Goal: Task Accomplishment & Management: Manage account settings

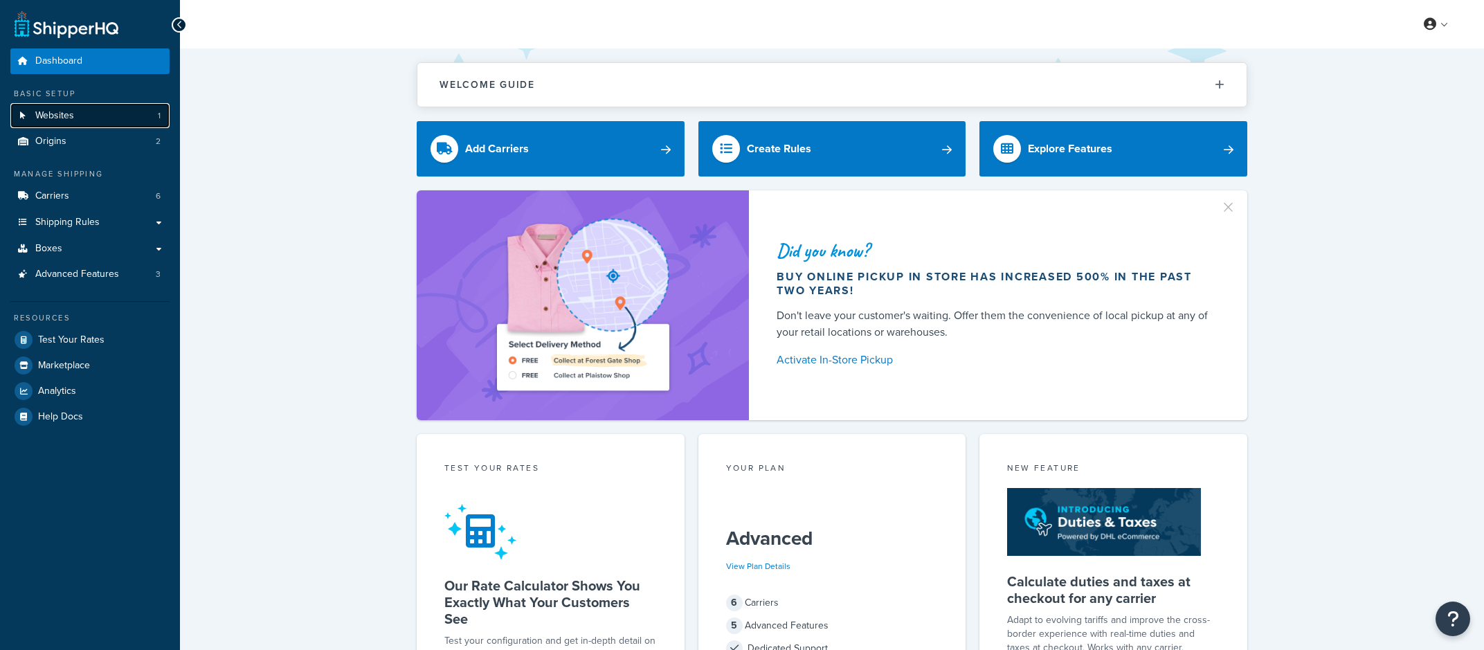
click at [134, 124] on link "Websites 1" at bounding box center [89, 116] width 159 height 26
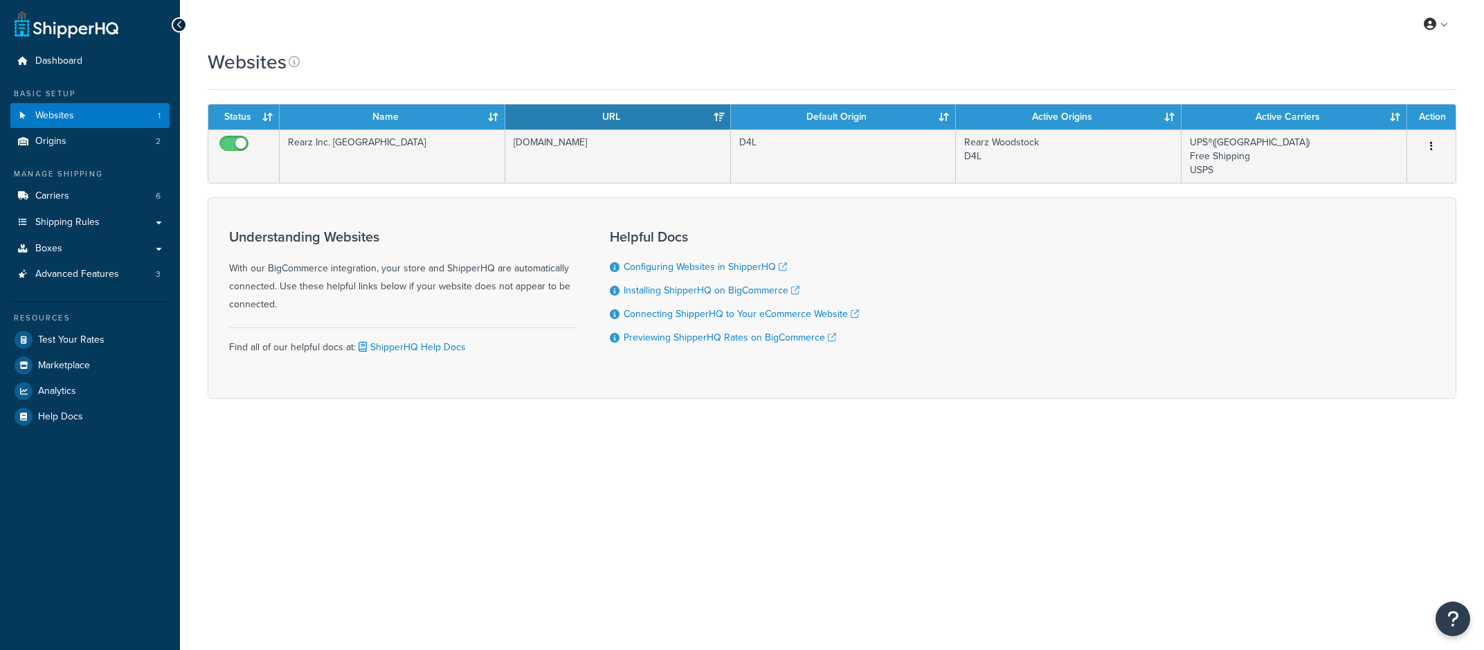
click at [563, 178] on td "[DOMAIN_NAME]" at bounding box center [618, 155] width 226 height 53
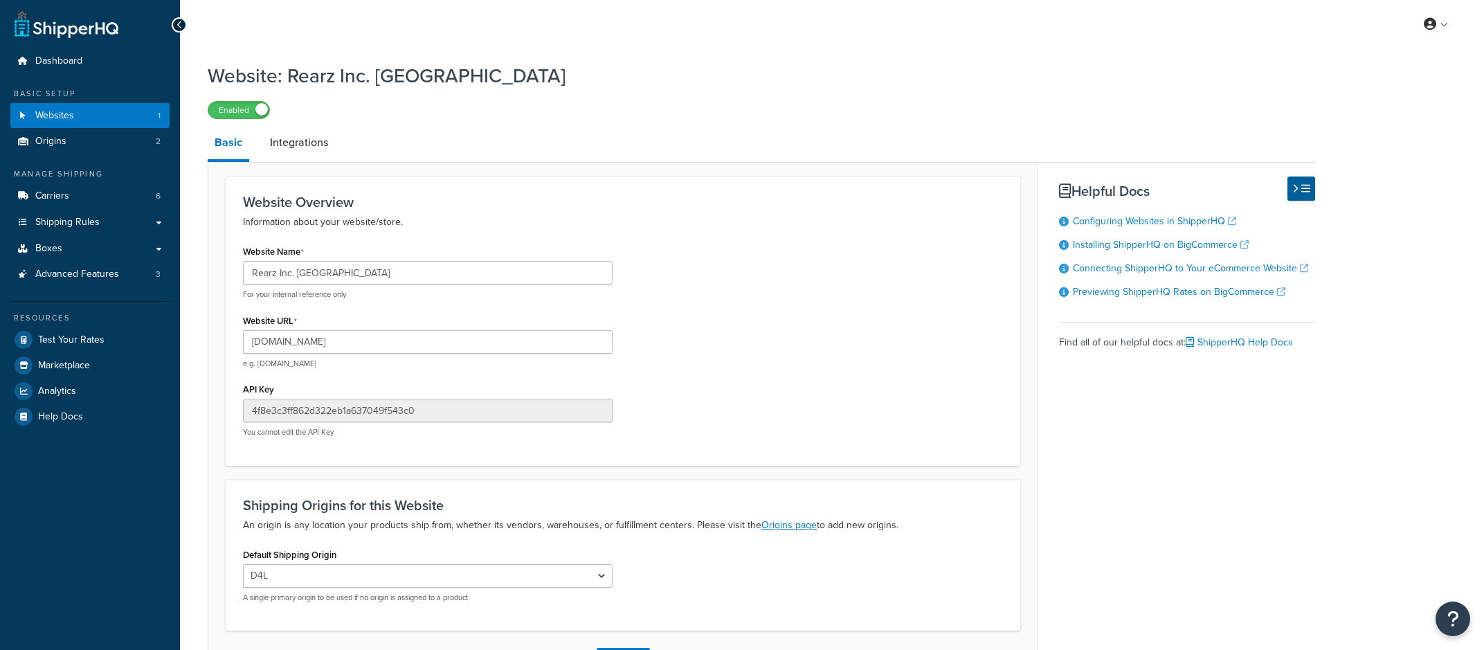
select select "168182"
click at [410, 343] on input "[DOMAIN_NAME]" at bounding box center [428, 342] width 370 height 24
click at [80, 287] on link "Advanced Features 3" at bounding box center [89, 275] width 159 height 26
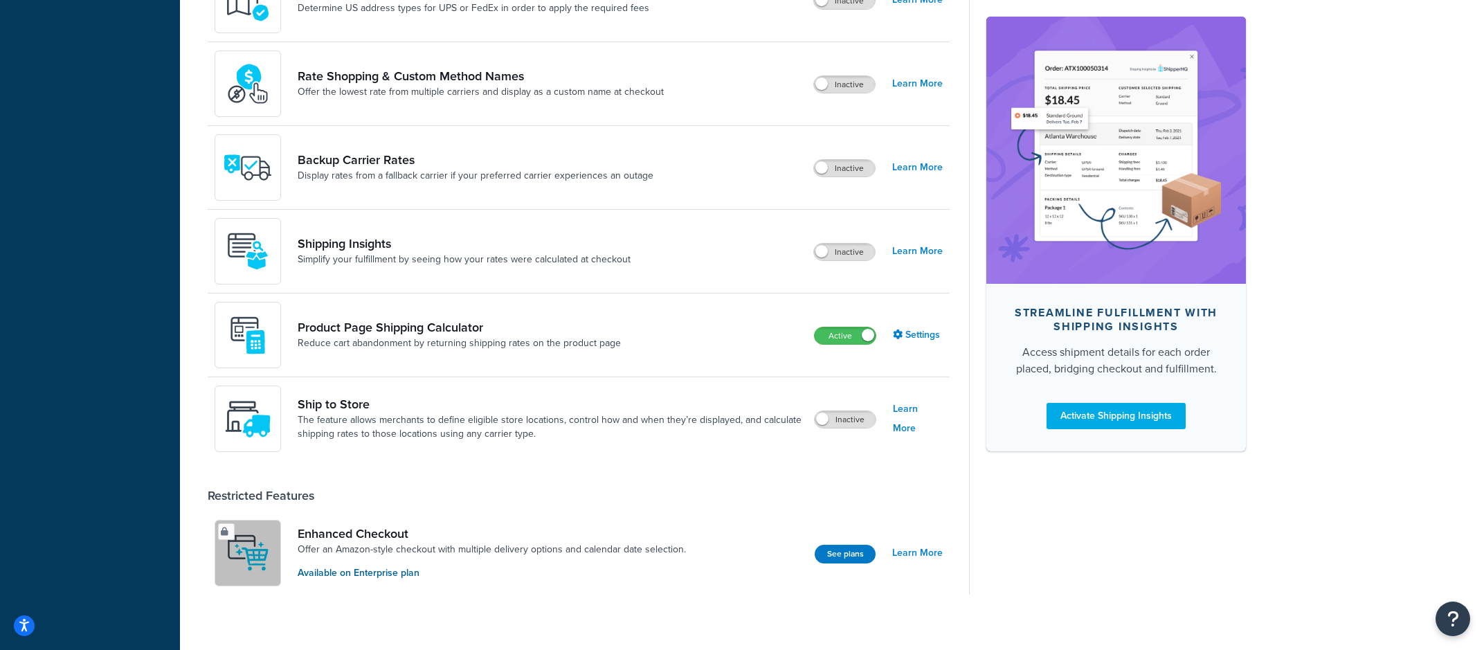
scroll to position [766, 0]
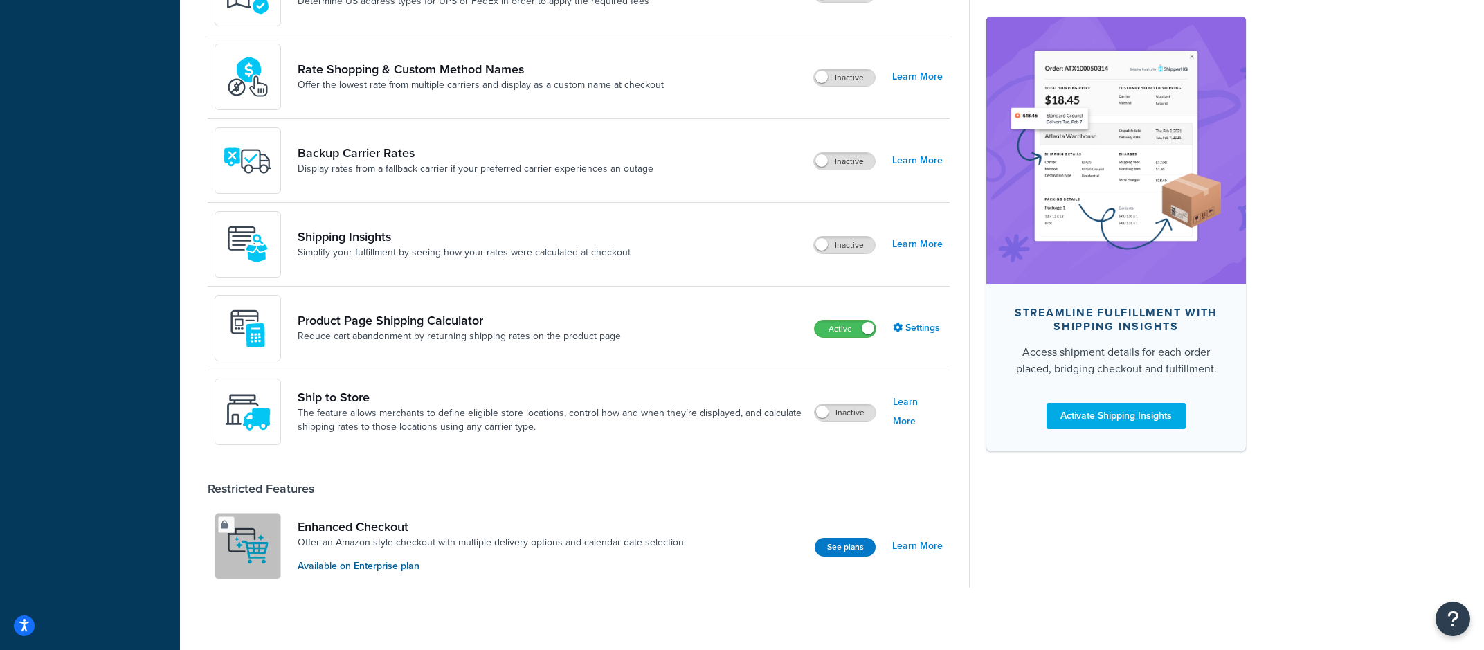
click at [852, 340] on div "Product Page Shipping Calculator Reduce cart abandonment by returning shipping …" at bounding box center [579, 329] width 742 height 84
click at [855, 335] on label "Active" at bounding box center [845, 328] width 61 height 17
click at [451, 320] on link "Product Page Shipping Calculator" at bounding box center [459, 320] width 323 height 15
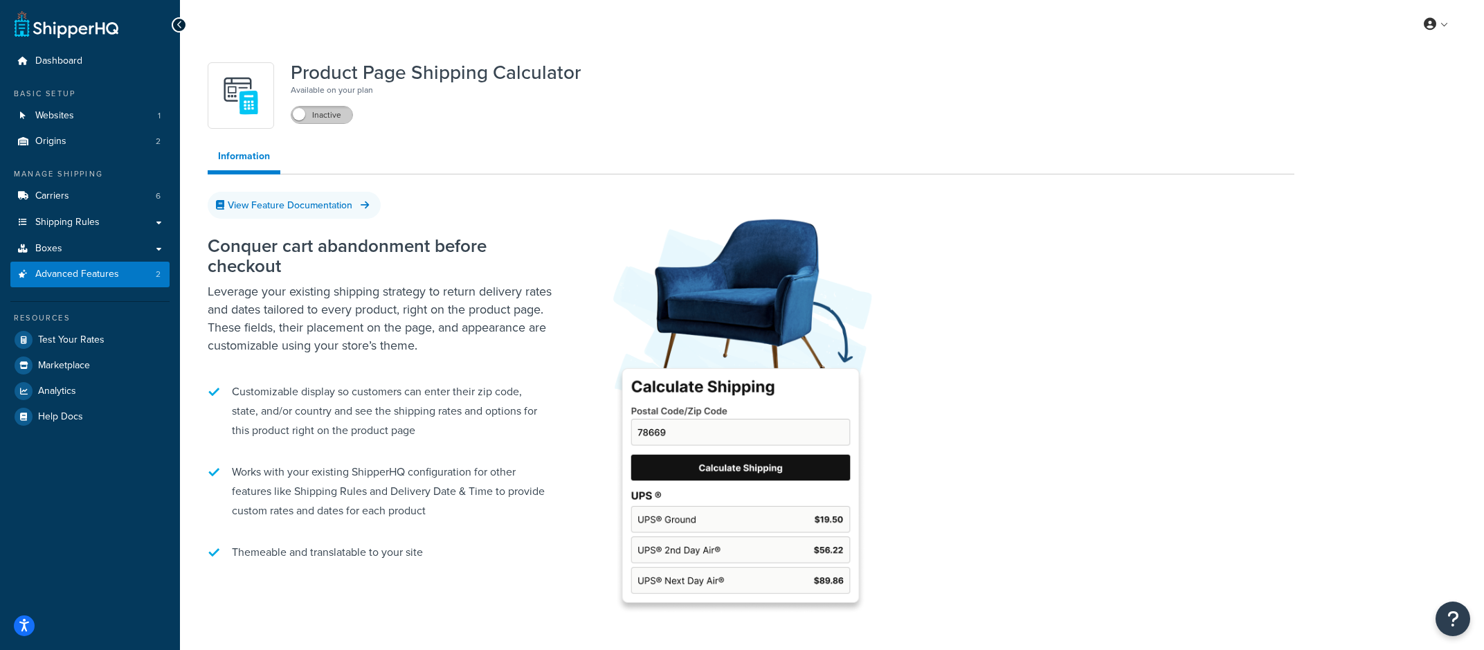
click at [336, 123] on label "Inactive" at bounding box center [321, 115] width 61 height 17
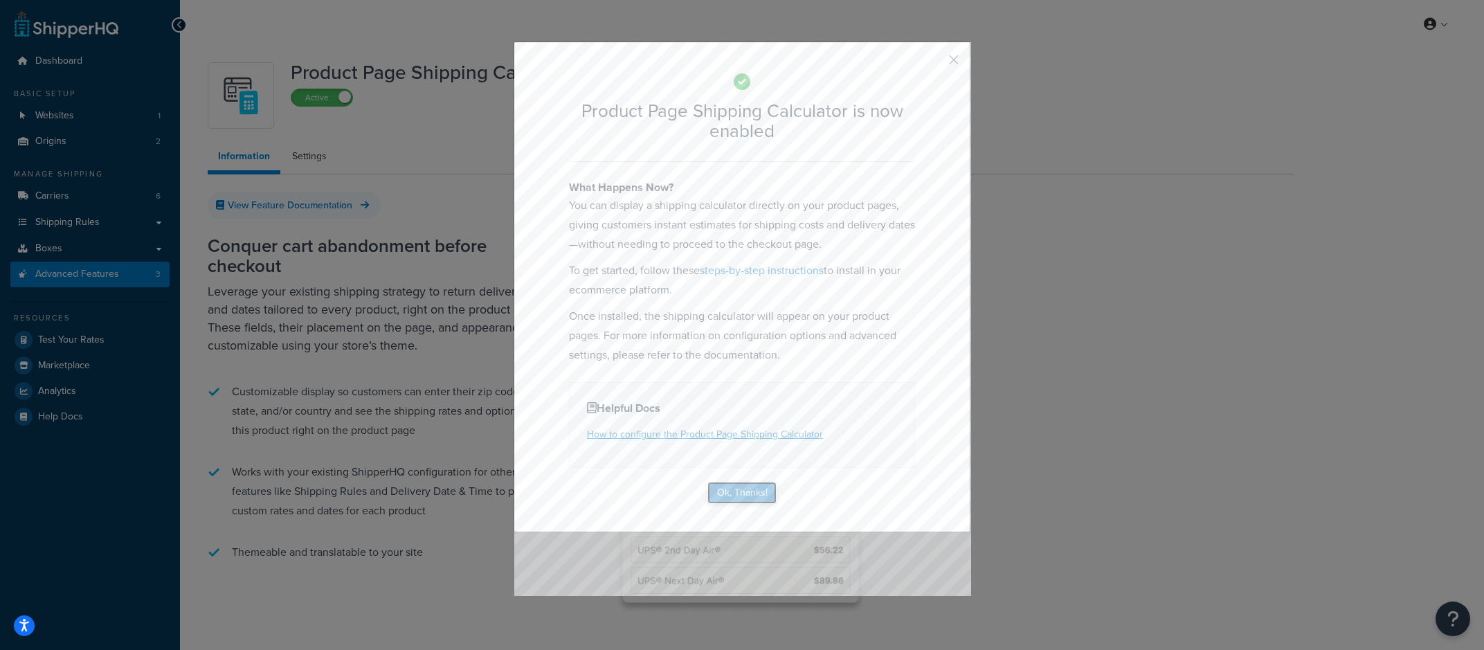
click at [754, 495] on button "Ok, Thanks!" at bounding box center [741, 493] width 69 height 22
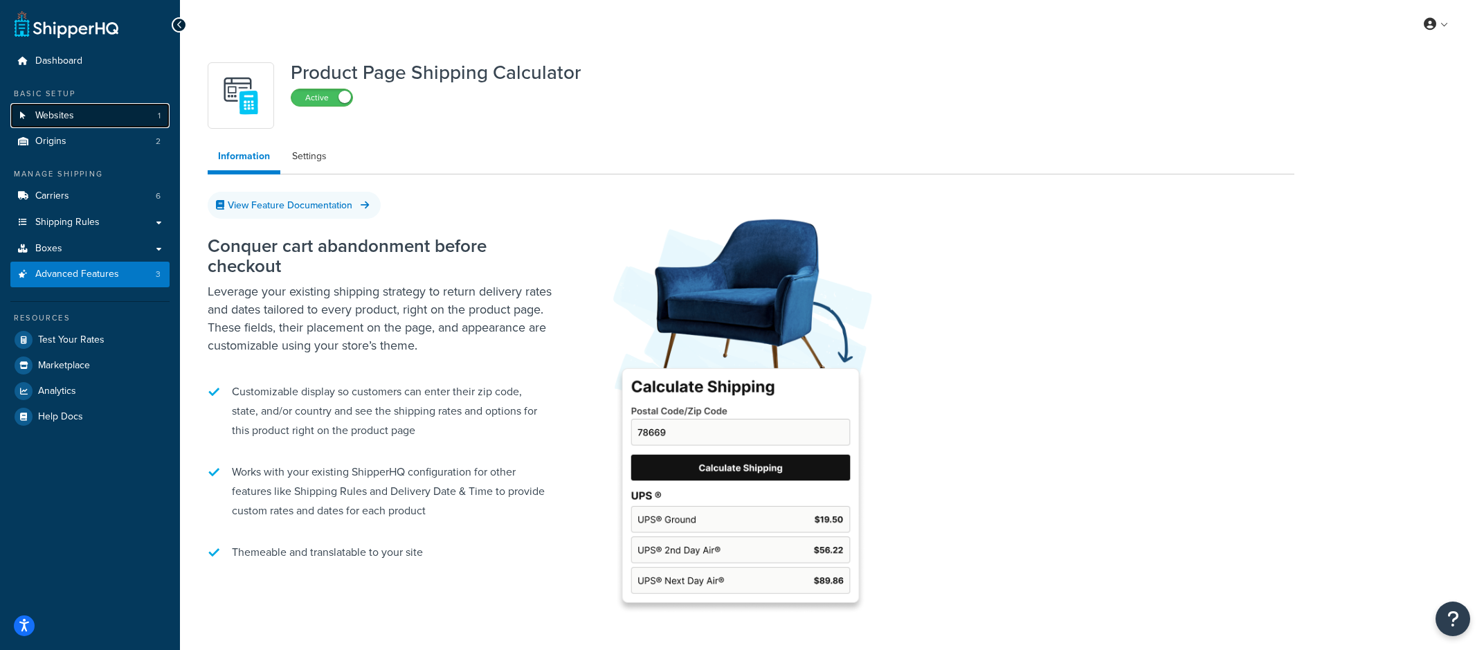
click at [120, 120] on link "Websites 1" at bounding box center [89, 116] width 159 height 26
